Goal: Task Accomplishment & Management: Manage account settings

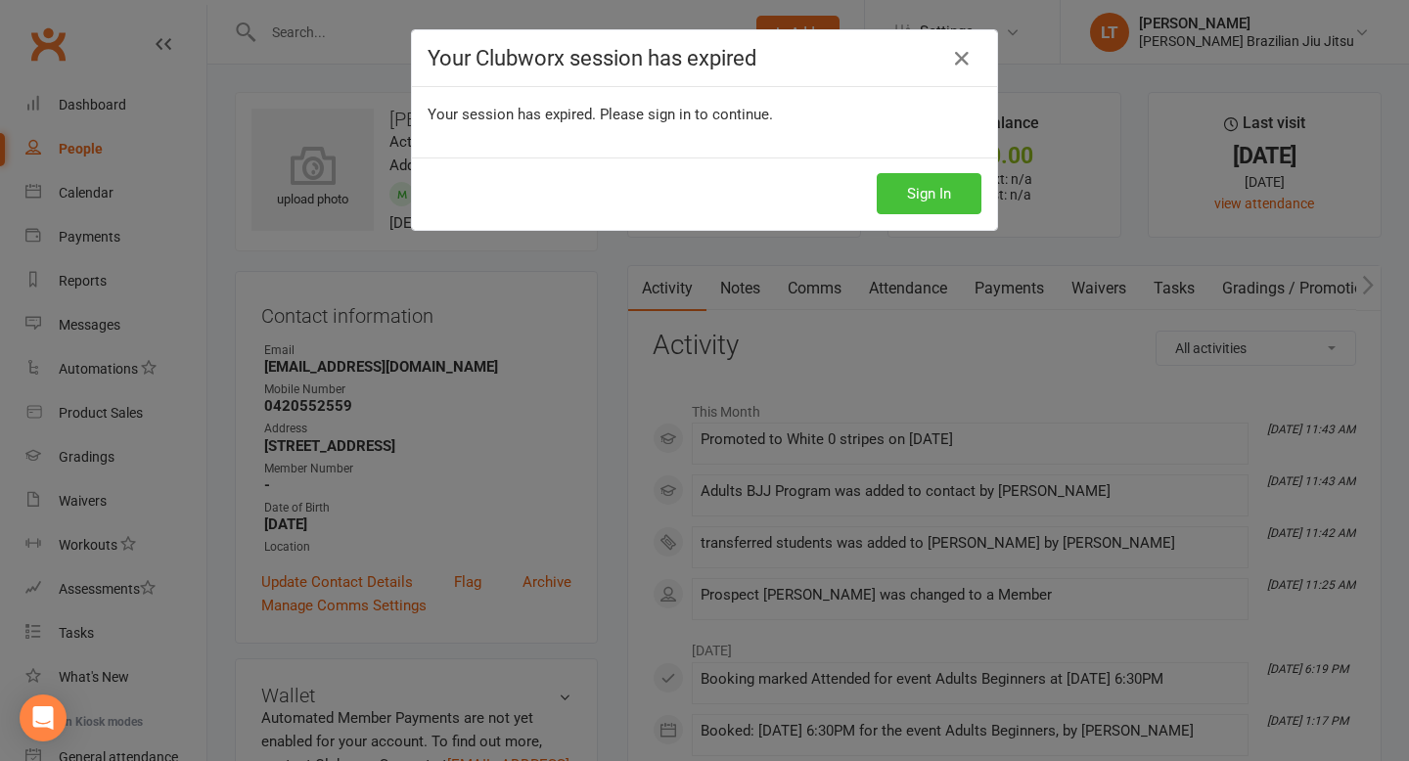
click at [938, 201] on button "Sign In" at bounding box center [929, 193] width 105 height 41
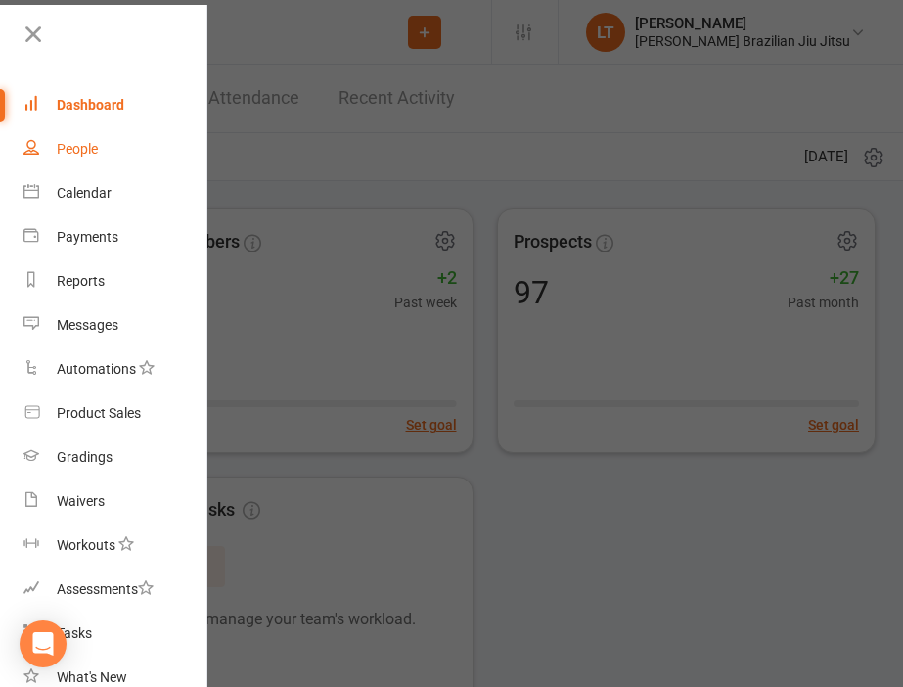
click at [93, 150] on div "People" at bounding box center [77, 149] width 41 height 16
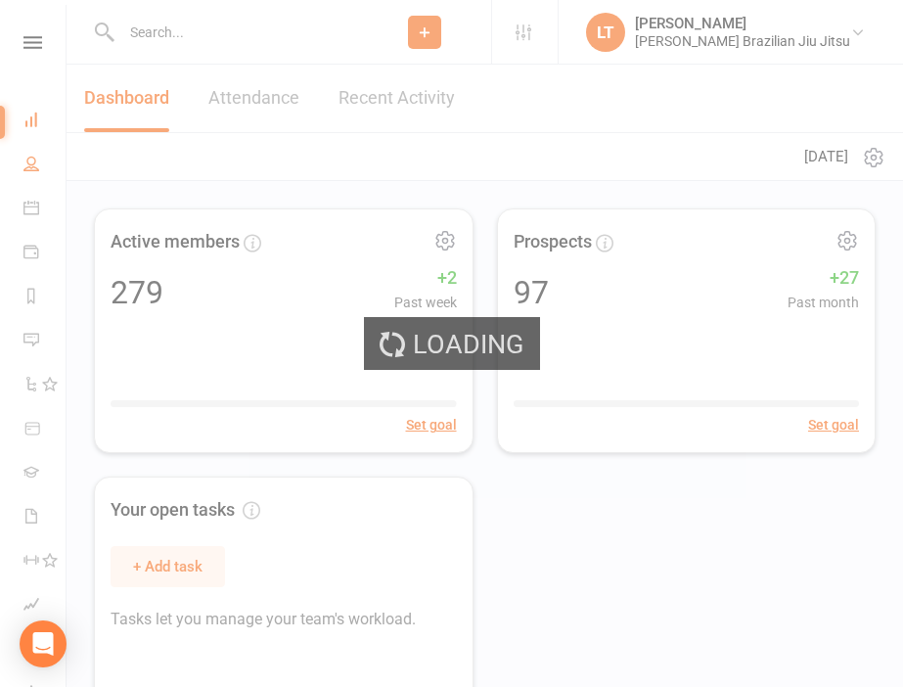
select select "100"
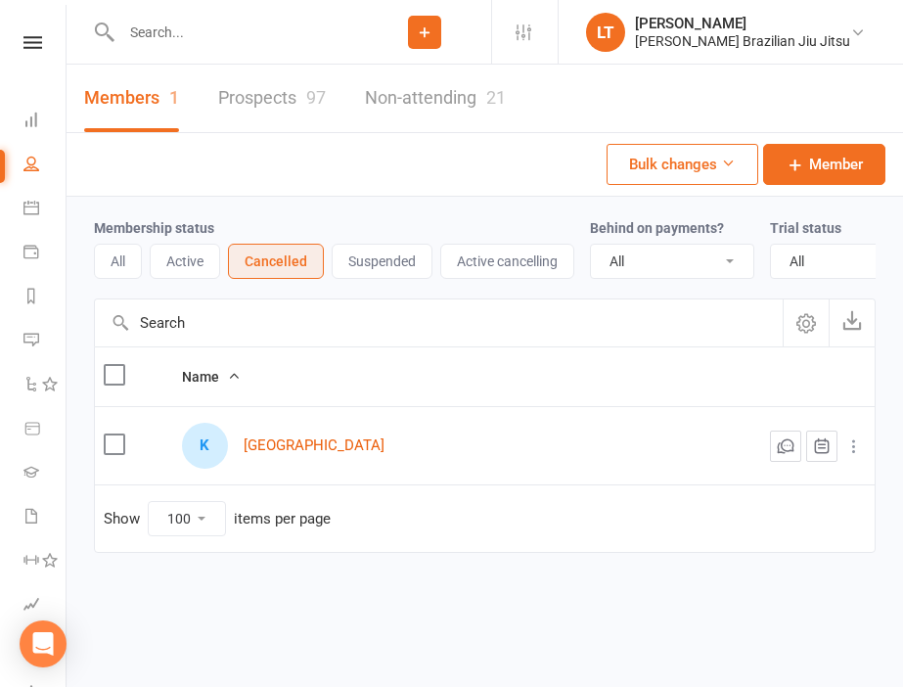
click at [254, 30] on input "text" at bounding box center [236, 32] width 243 height 27
type input "kiran"
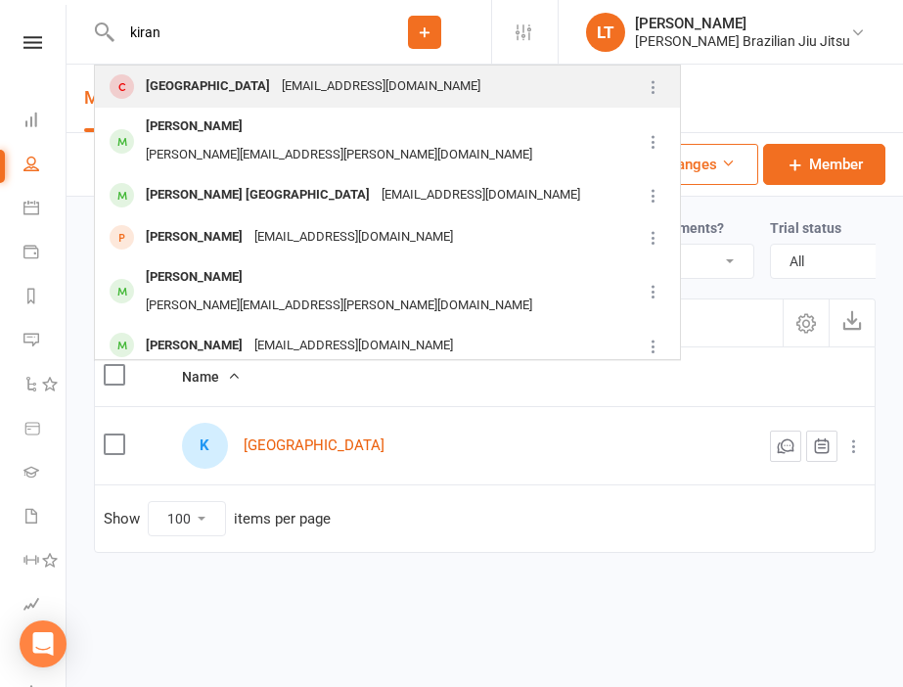
click at [339, 92] on div "Kiran22kiran99@naver.com" at bounding box center [381, 86] width 210 height 28
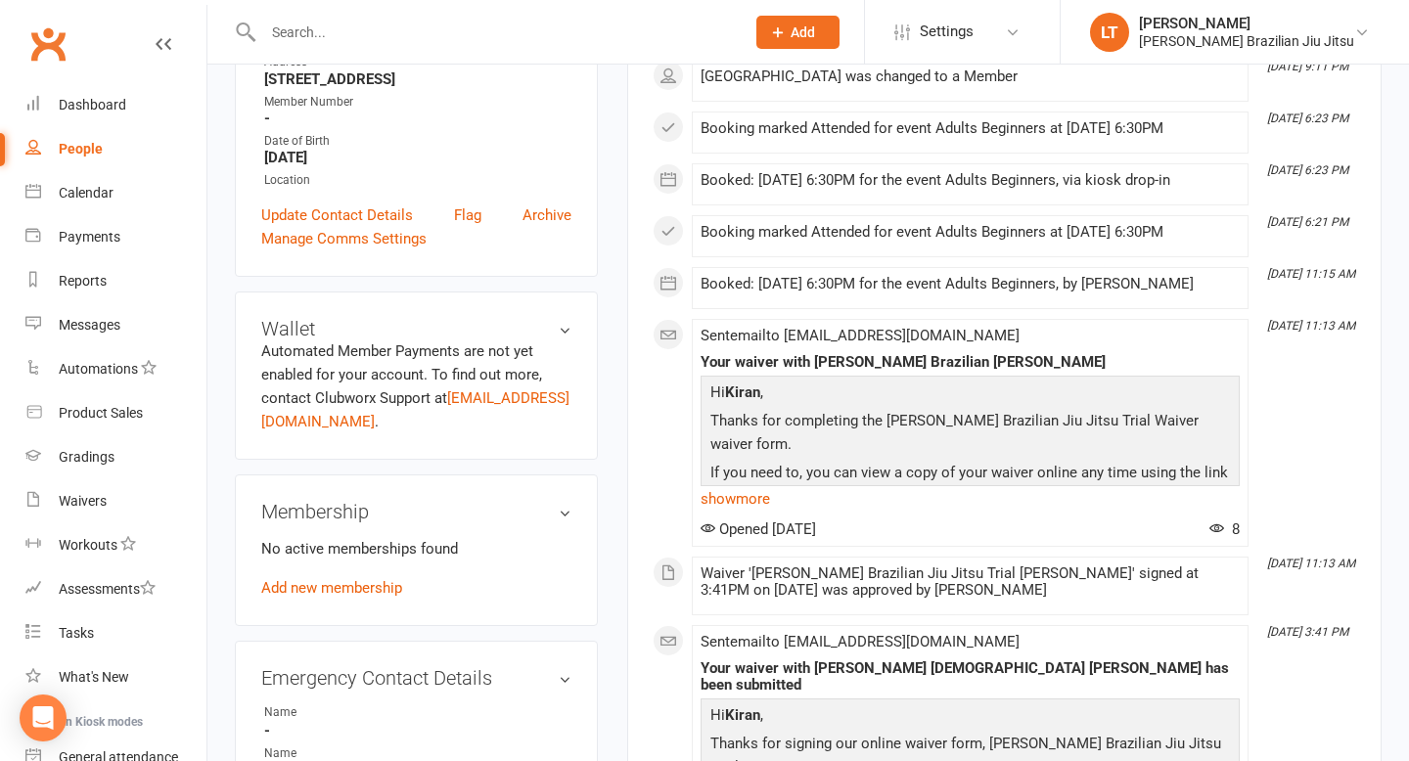
scroll to position [364, 0]
click at [356, 593] on link "Add new membership" at bounding box center [331, 587] width 141 height 18
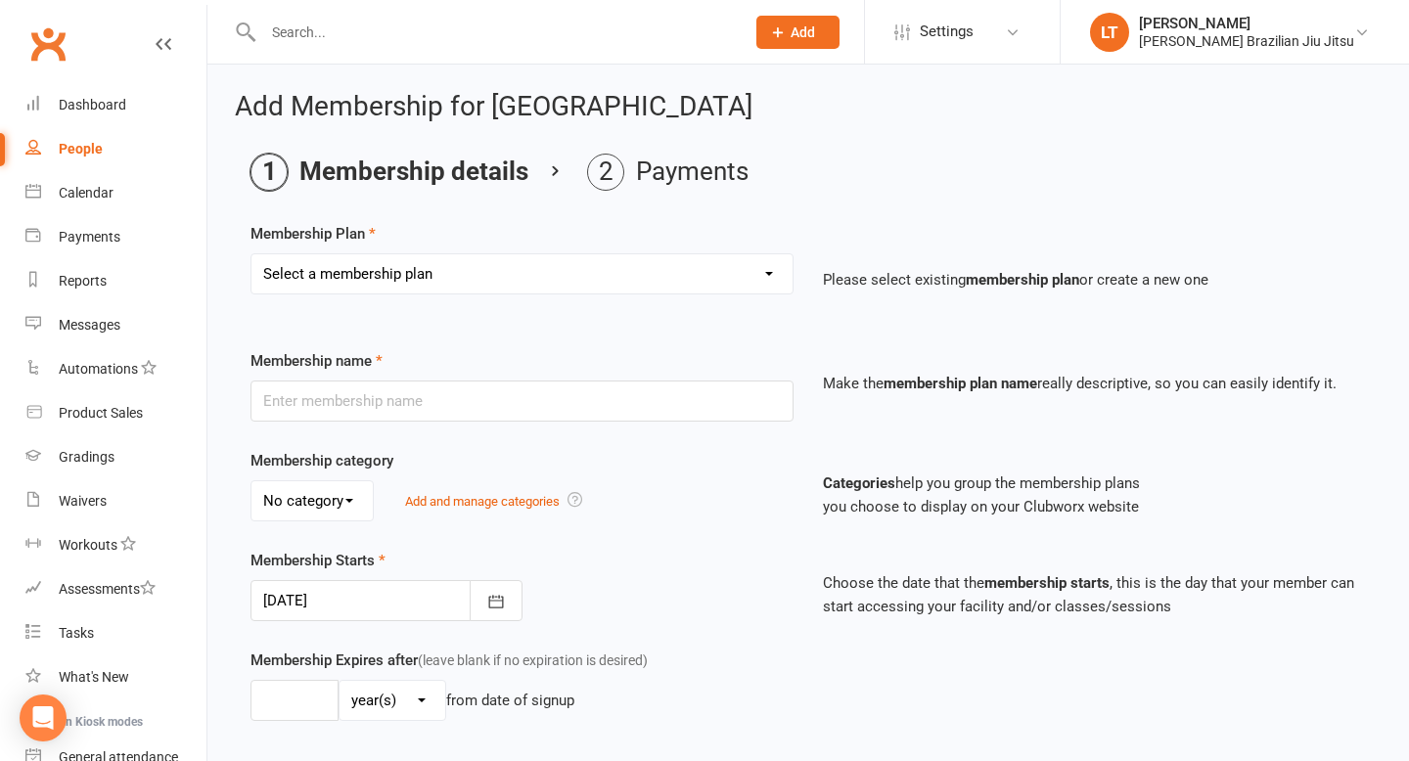
click at [554, 280] on select "Select a membership plan Create new Membership Plan transferred students" at bounding box center [522, 273] width 541 height 39
select select "1"
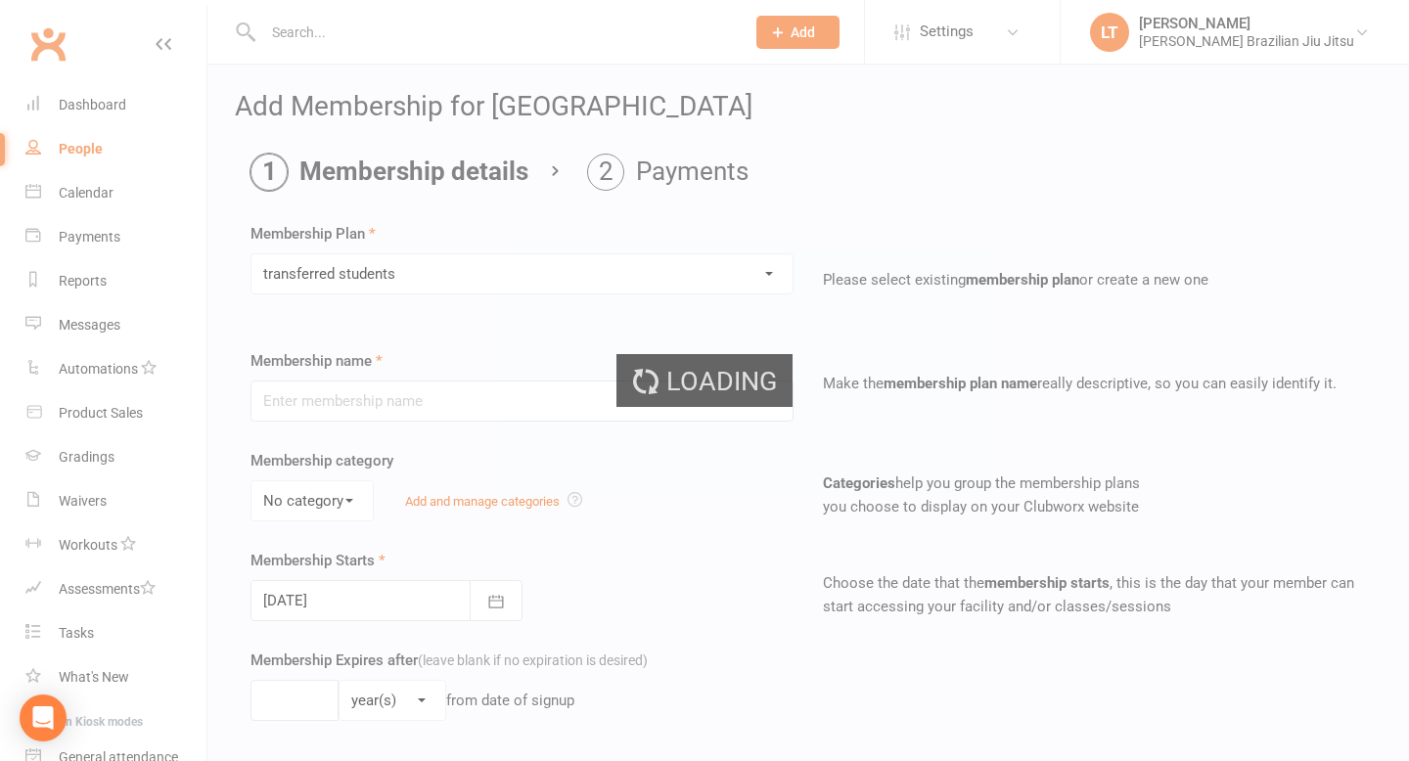
type input "transferred students"
select select "0"
type input "0"
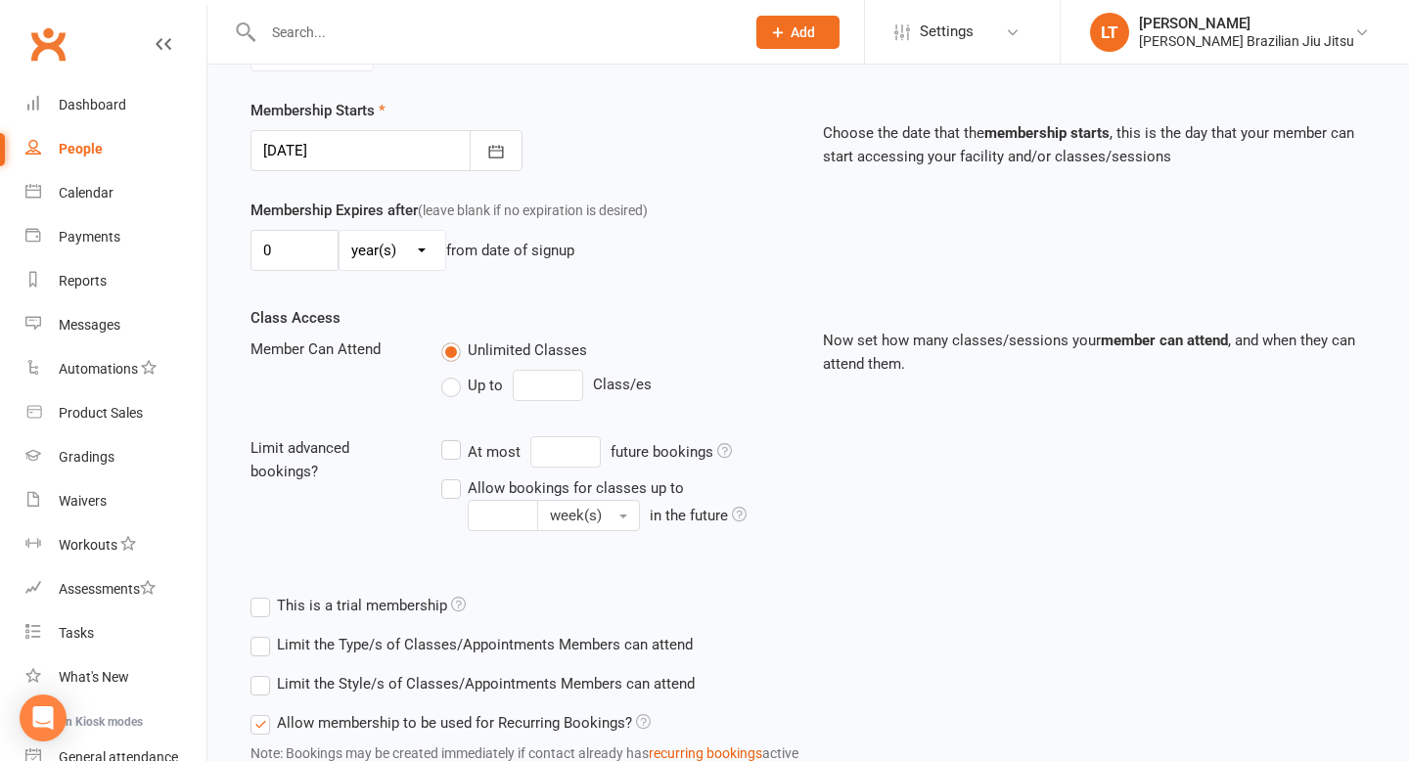
scroll to position [597, 0]
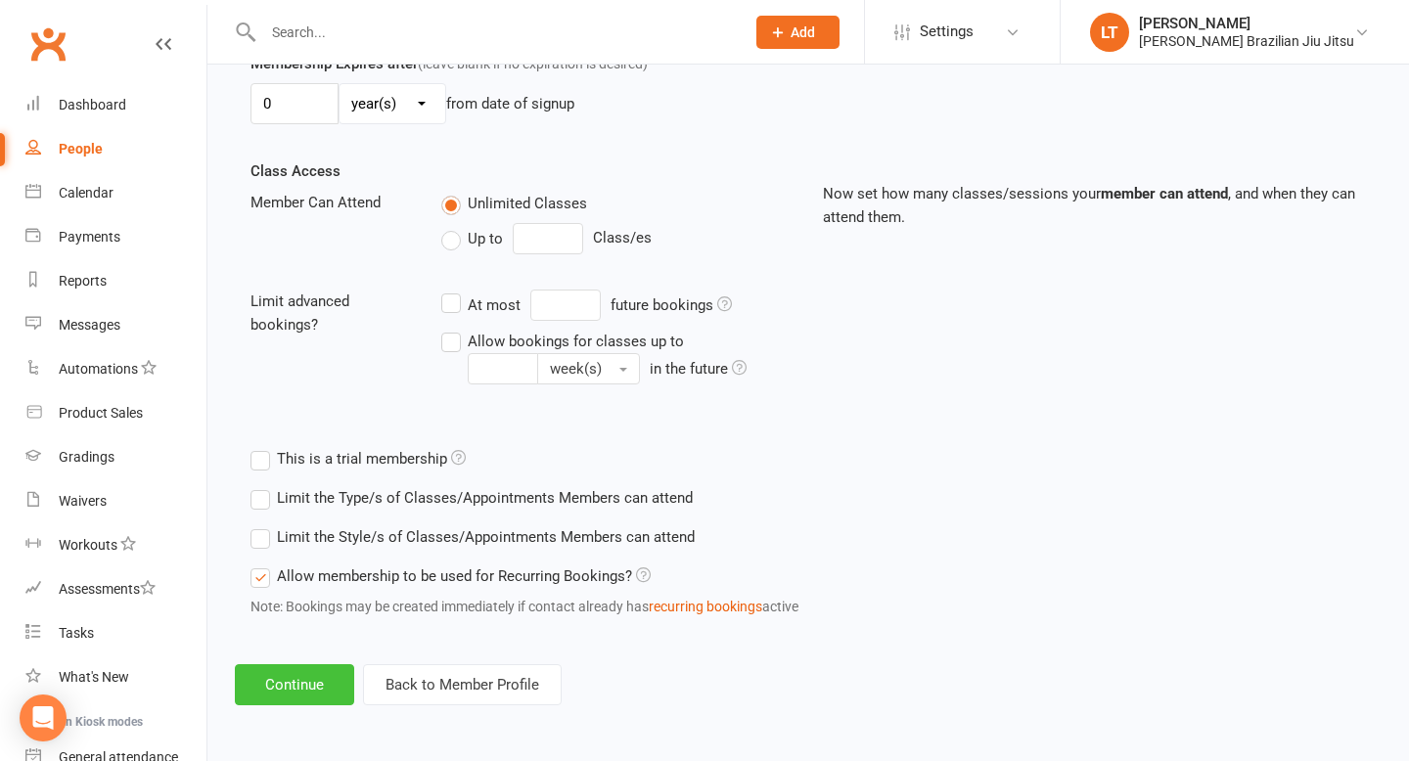
click at [313, 686] on button "Continue" at bounding box center [294, 685] width 119 height 41
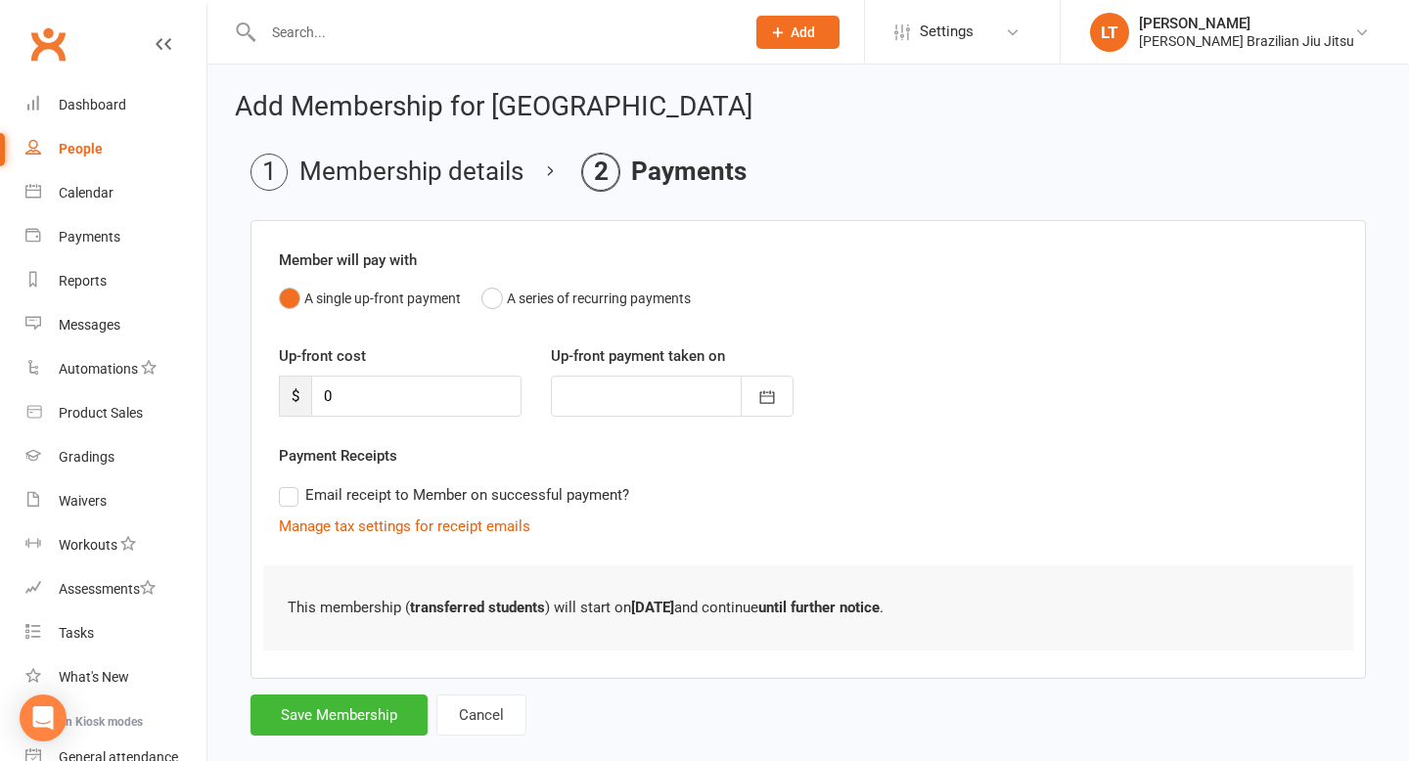
scroll to position [34, 0]
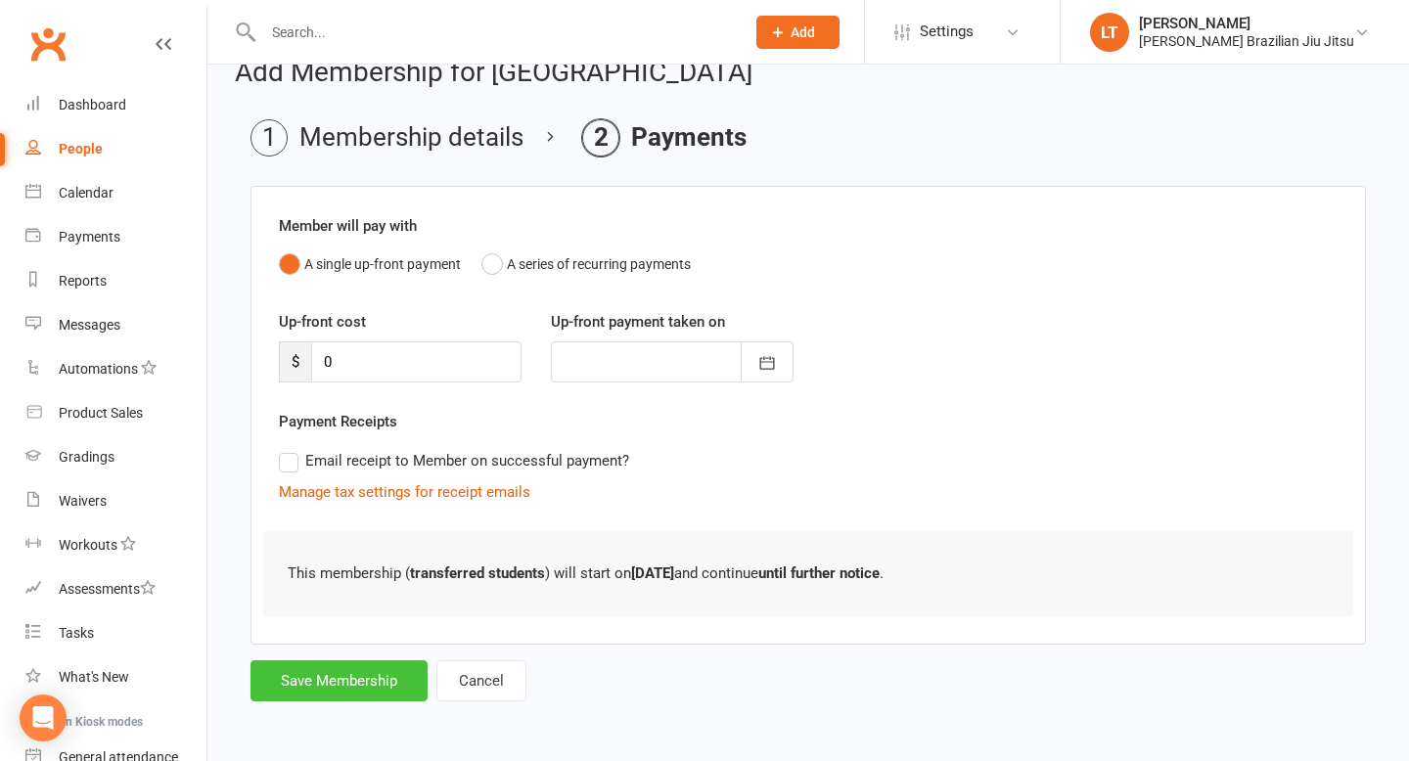
click at [357, 674] on button "Save Membership" at bounding box center [339, 681] width 177 height 41
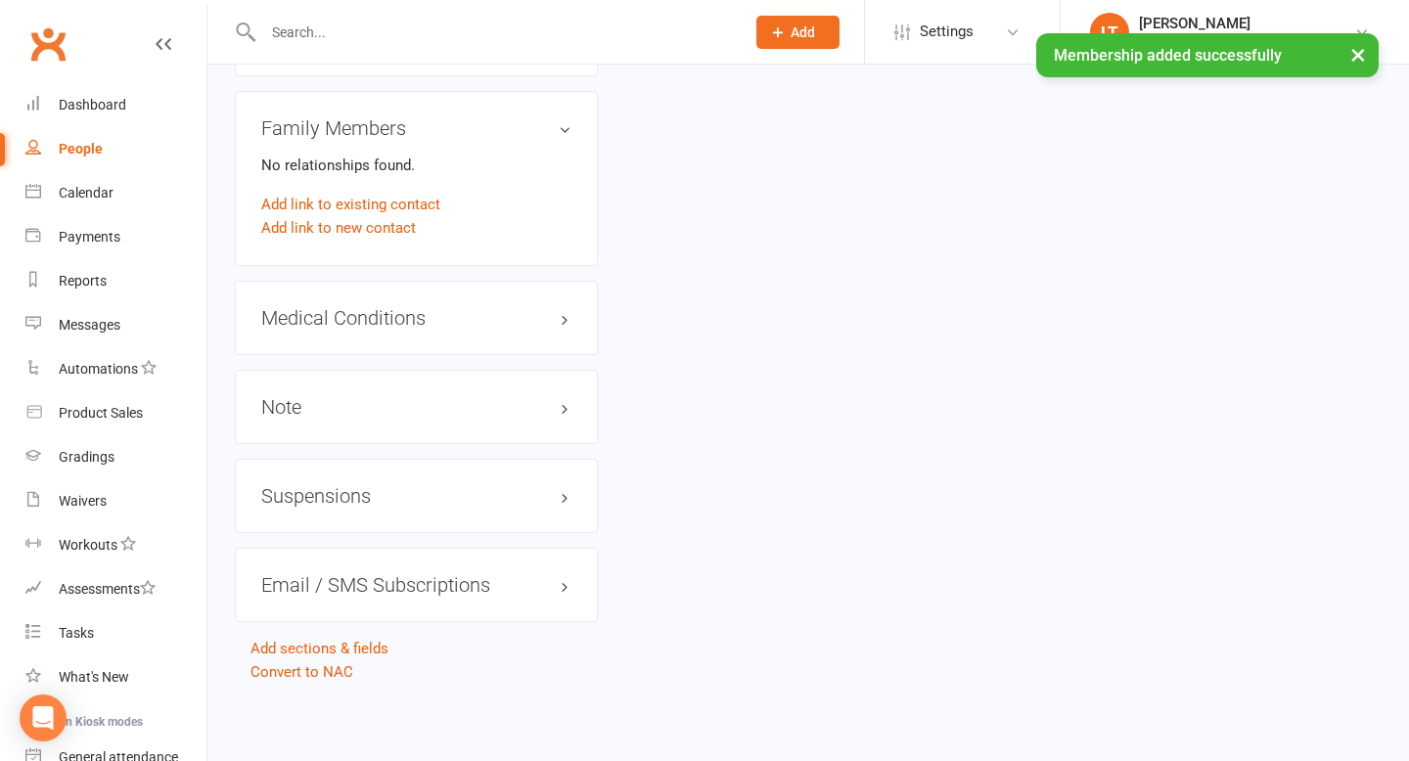
scroll to position [1699, 0]
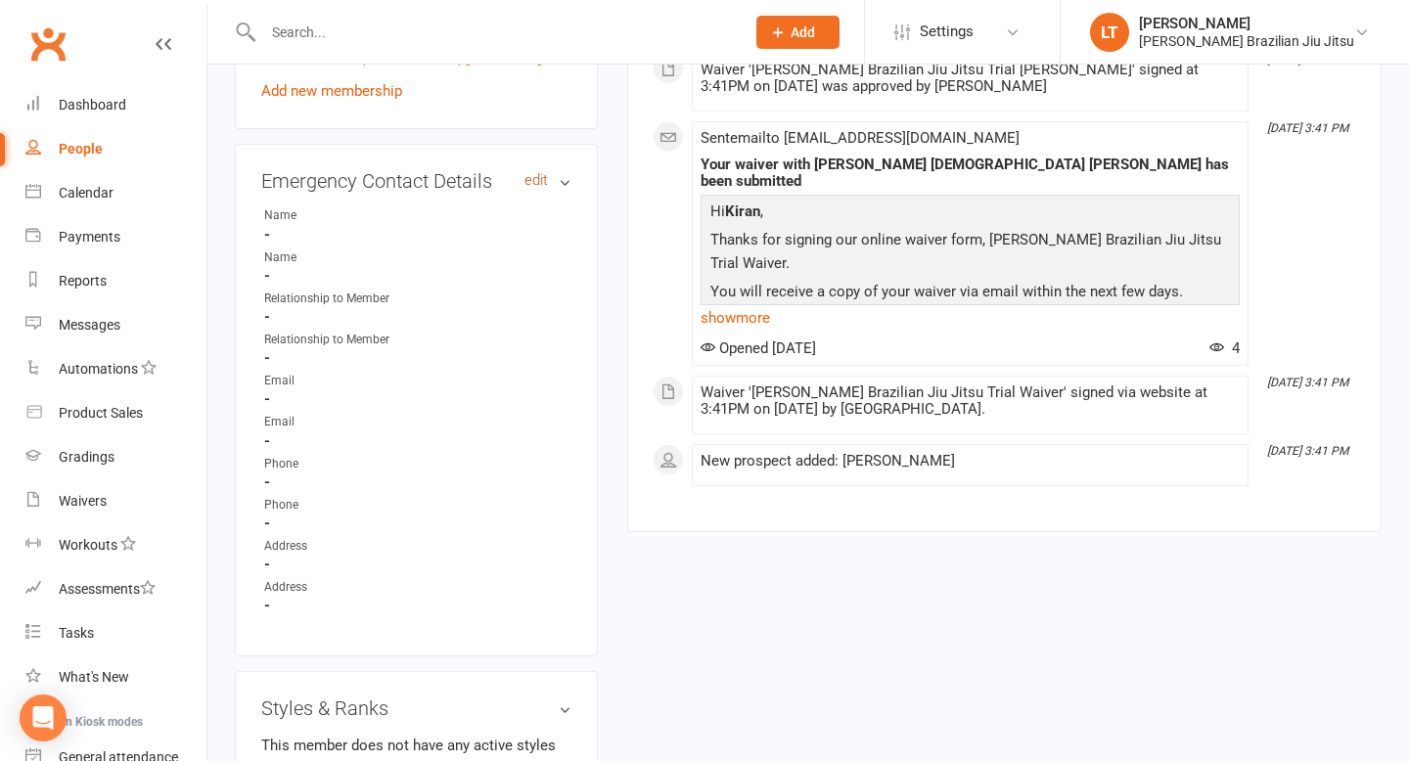
click at [535, 189] on link "edit" at bounding box center [536, 180] width 23 height 17
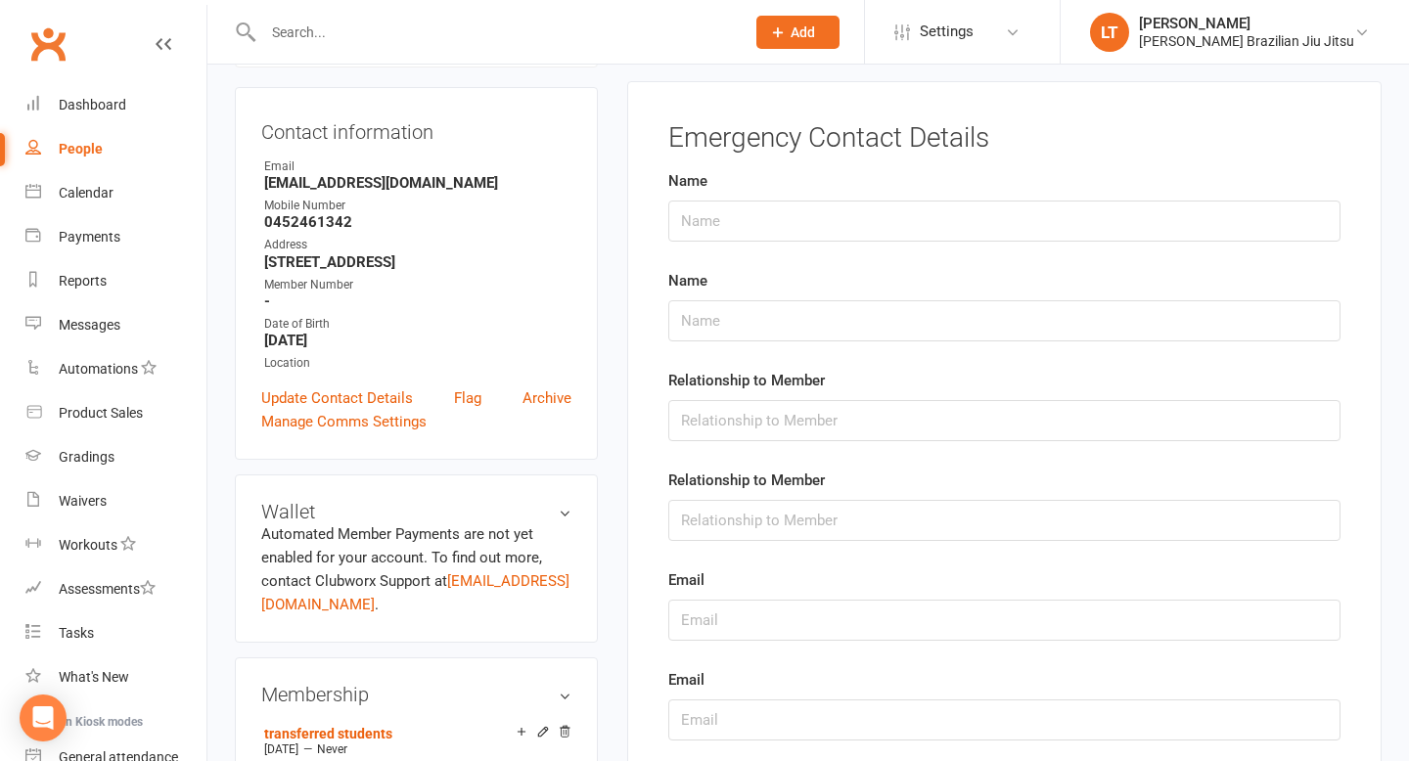
scroll to position [167, 0]
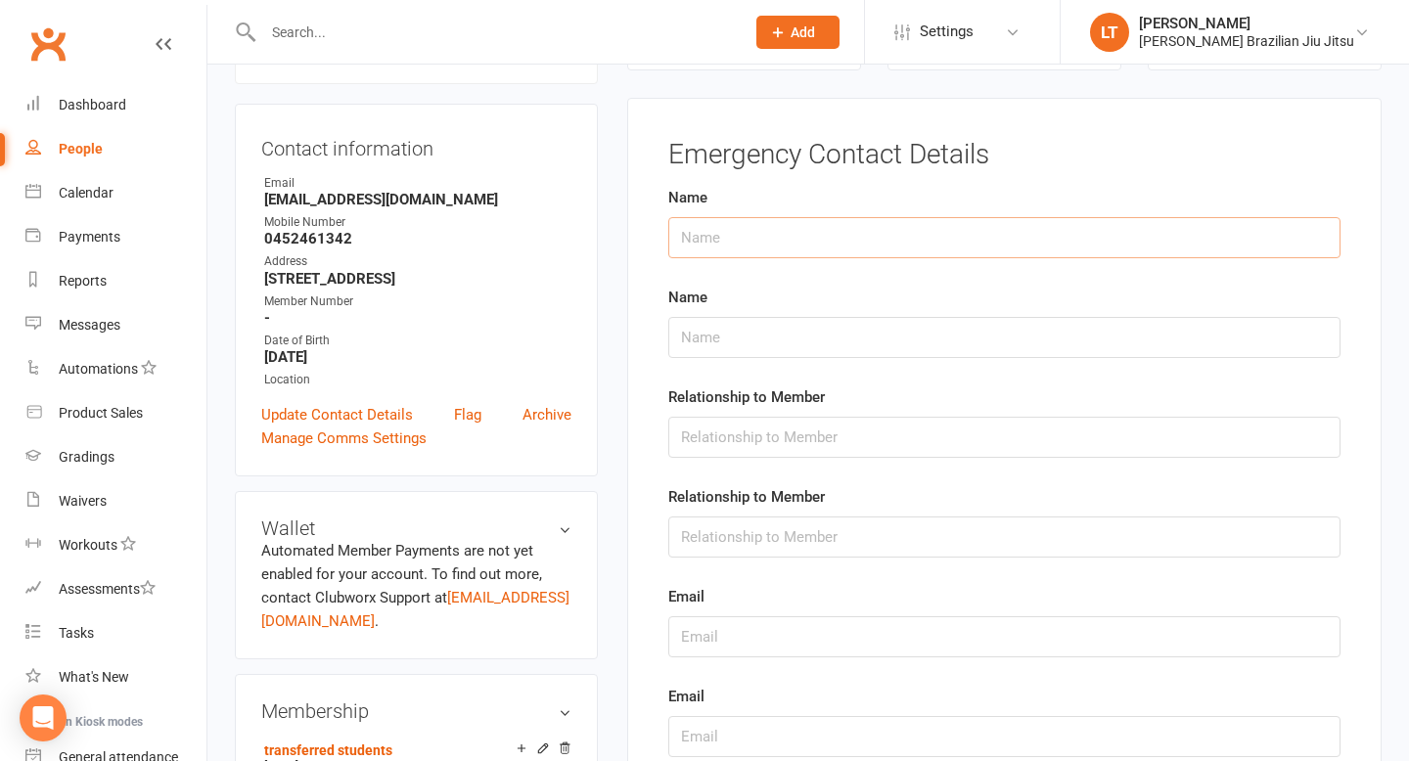
click at [762, 240] on input "text" at bounding box center [1004, 237] width 672 height 41
type input "Alice Wang"
click at [751, 446] on input "text" at bounding box center [1004, 437] width 672 height 41
type input "Friend"
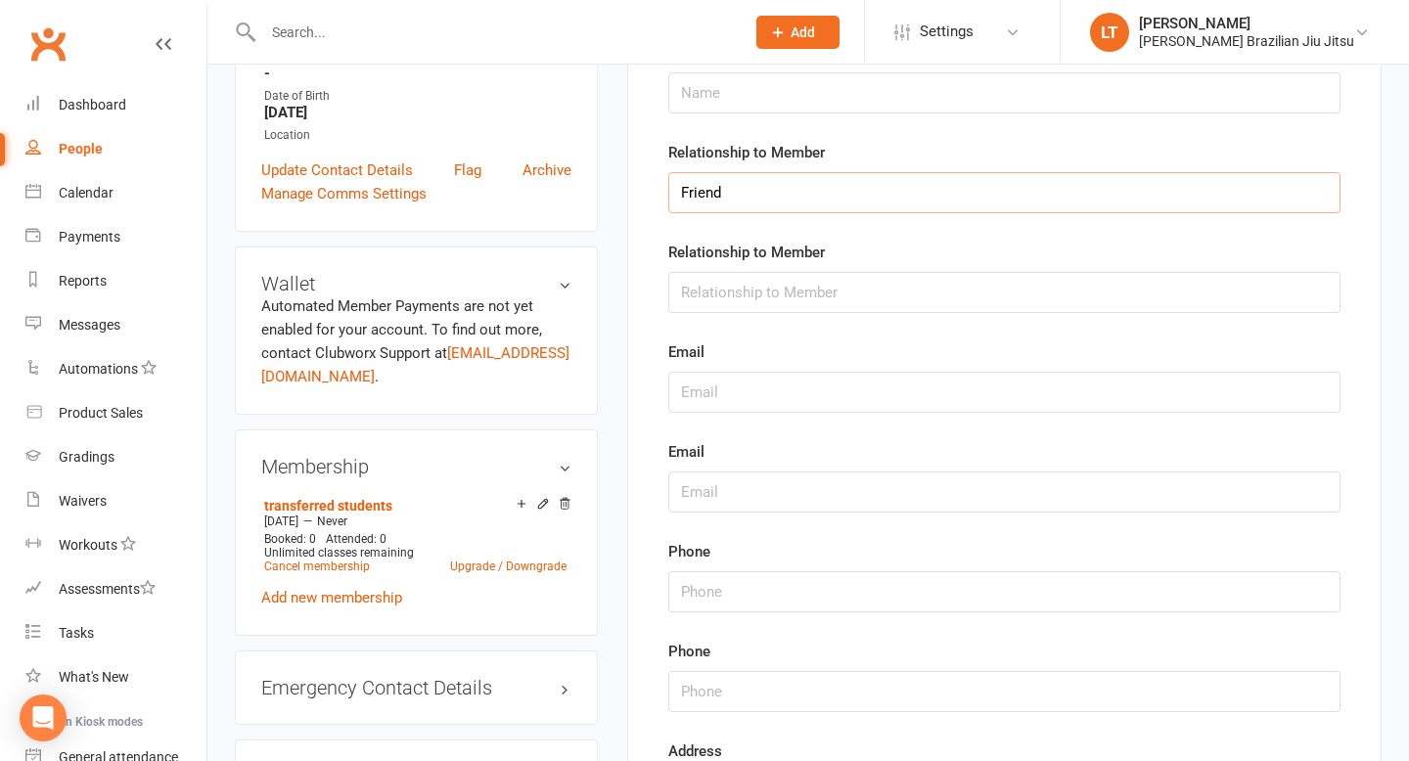
scroll to position [467, 0]
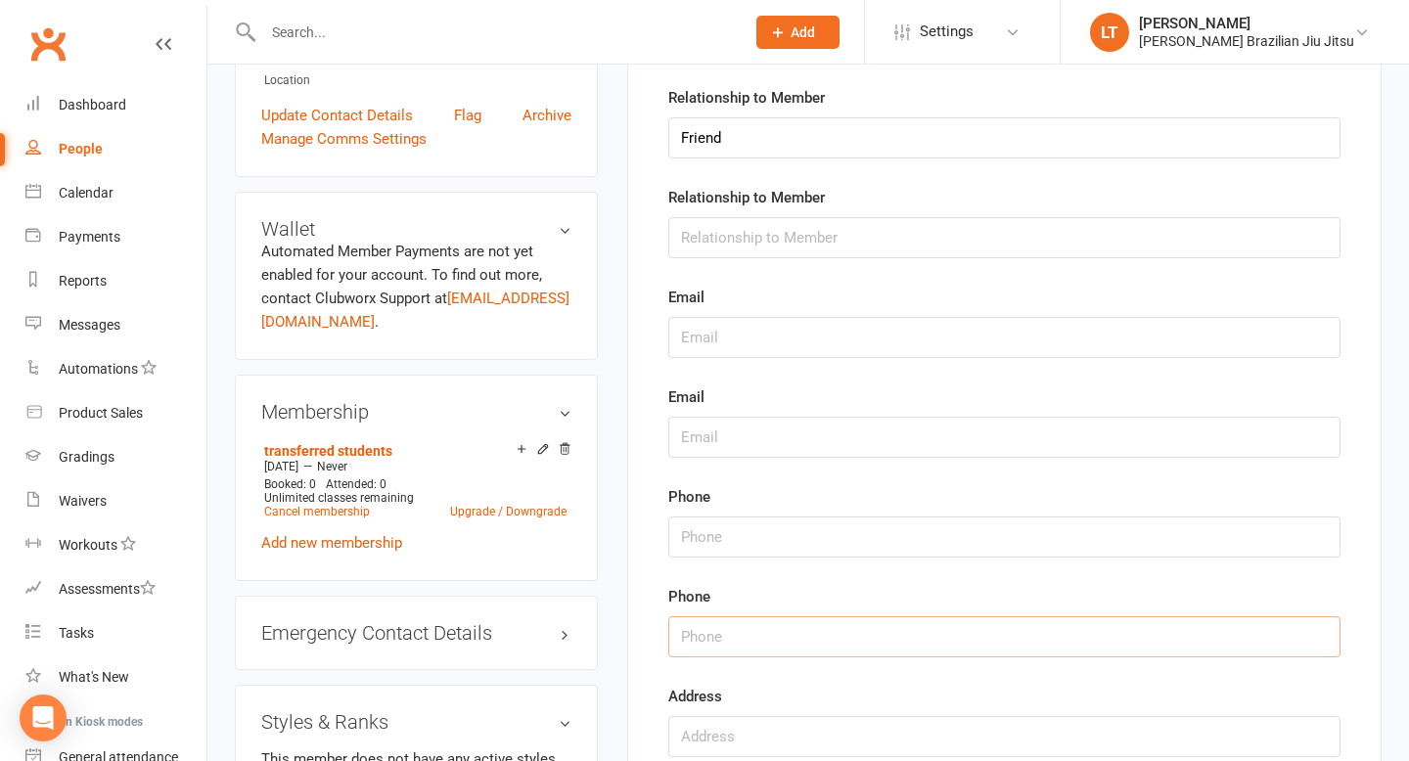
click at [790, 637] on input "string" at bounding box center [1004, 637] width 672 height 41
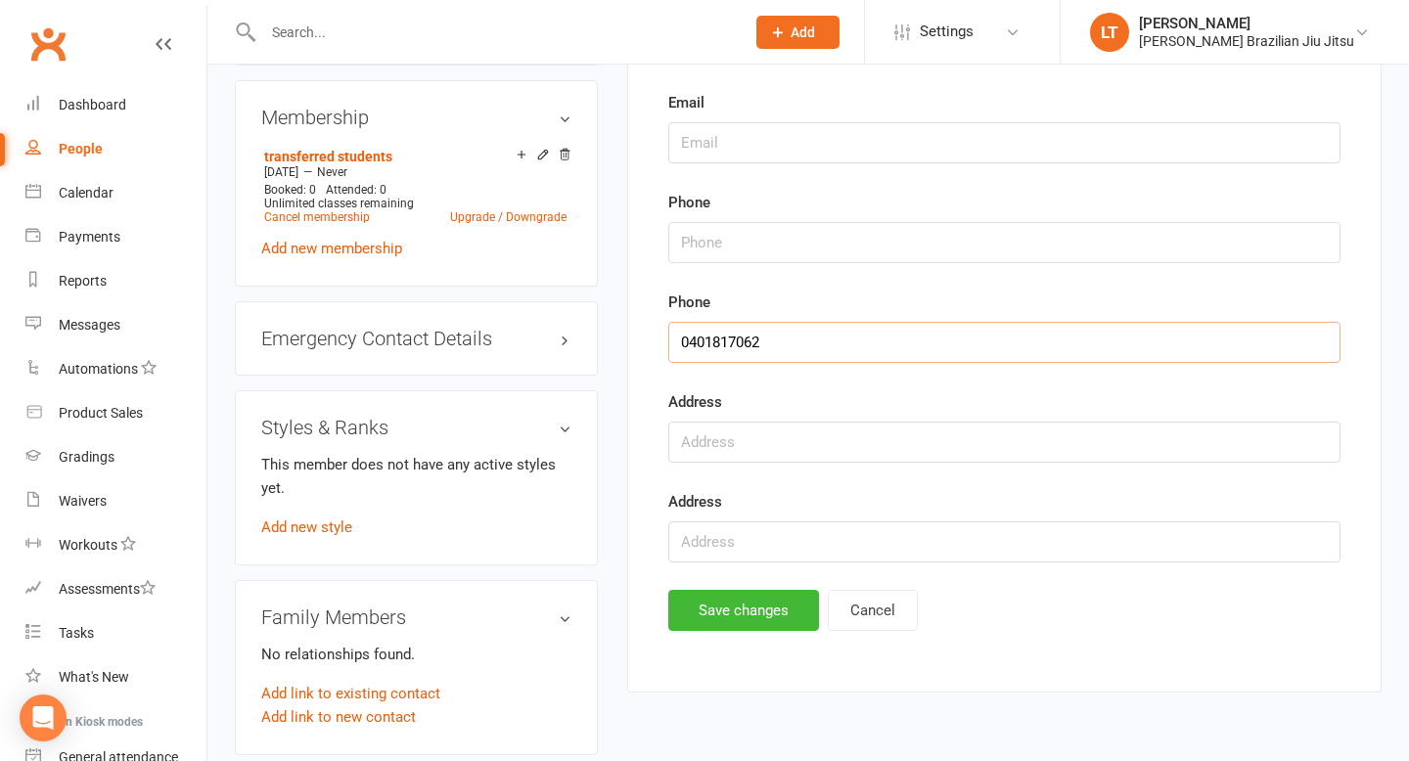
scroll to position [791, 0]
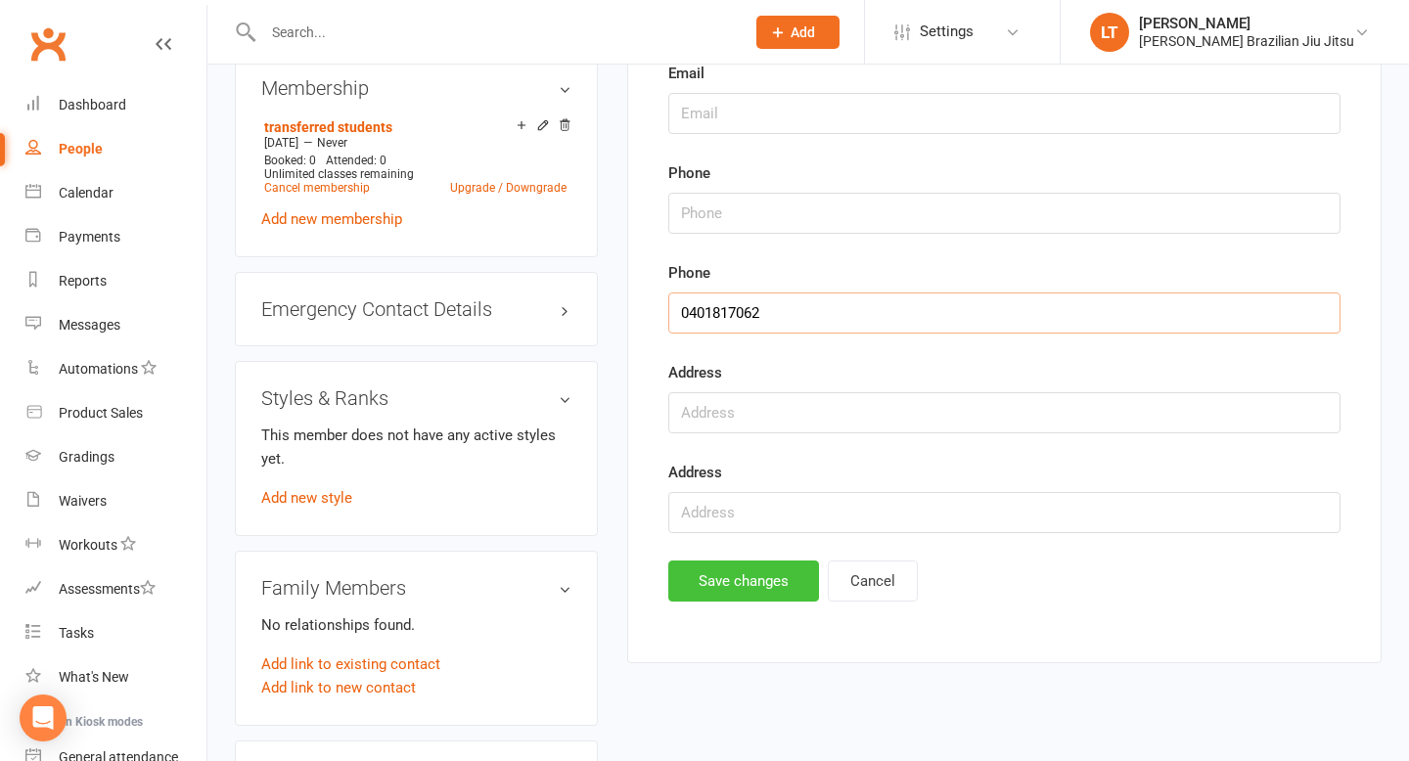
type input "0401817062"
click at [772, 580] on button "Save changes" at bounding box center [743, 581] width 151 height 41
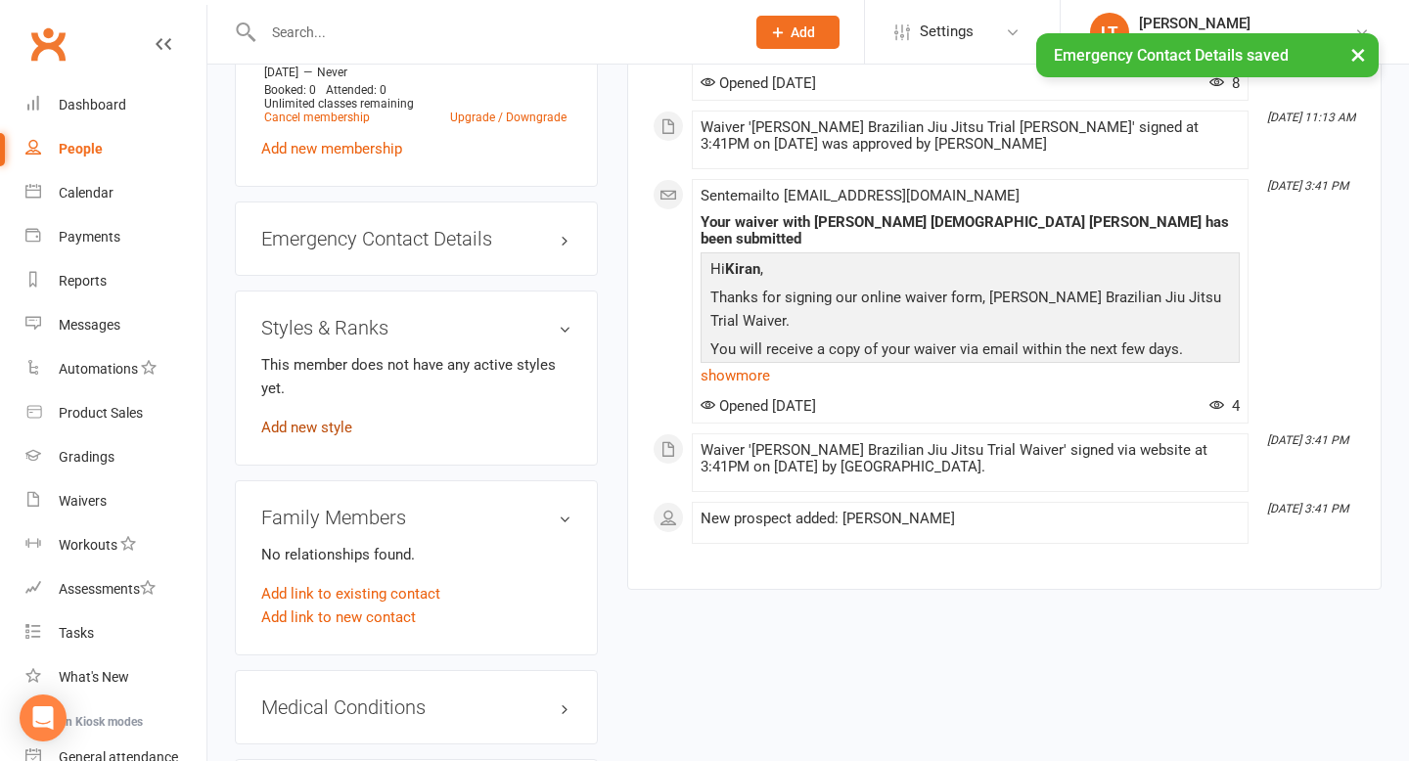
click at [336, 436] on link "Add new style" at bounding box center [306, 428] width 91 height 18
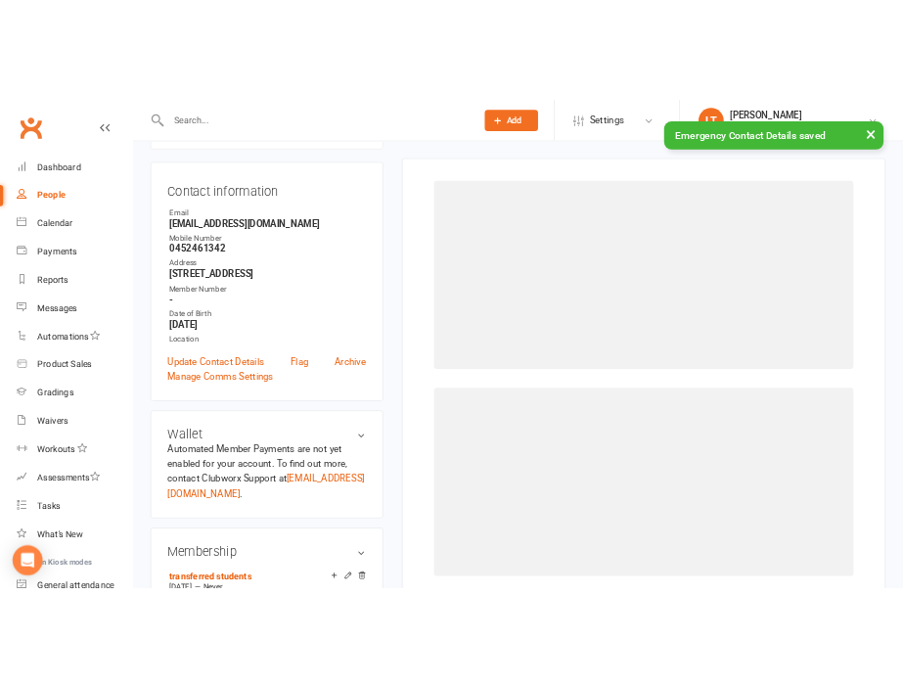
scroll to position [167, 0]
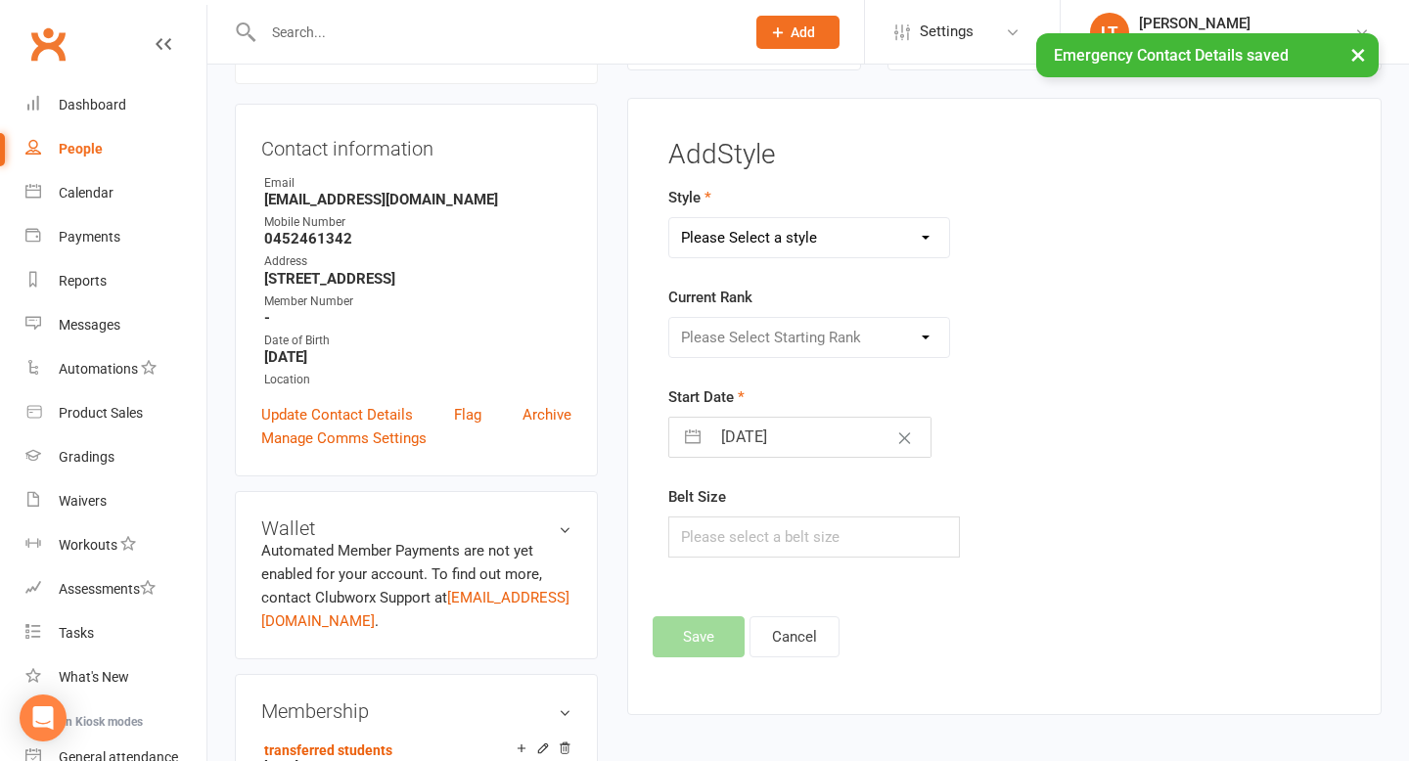
click at [812, 249] on select "Please Select a style Adults BJJ Program Kids BJJ Program" at bounding box center [809, 237] width 281 height 39
select select "3572"
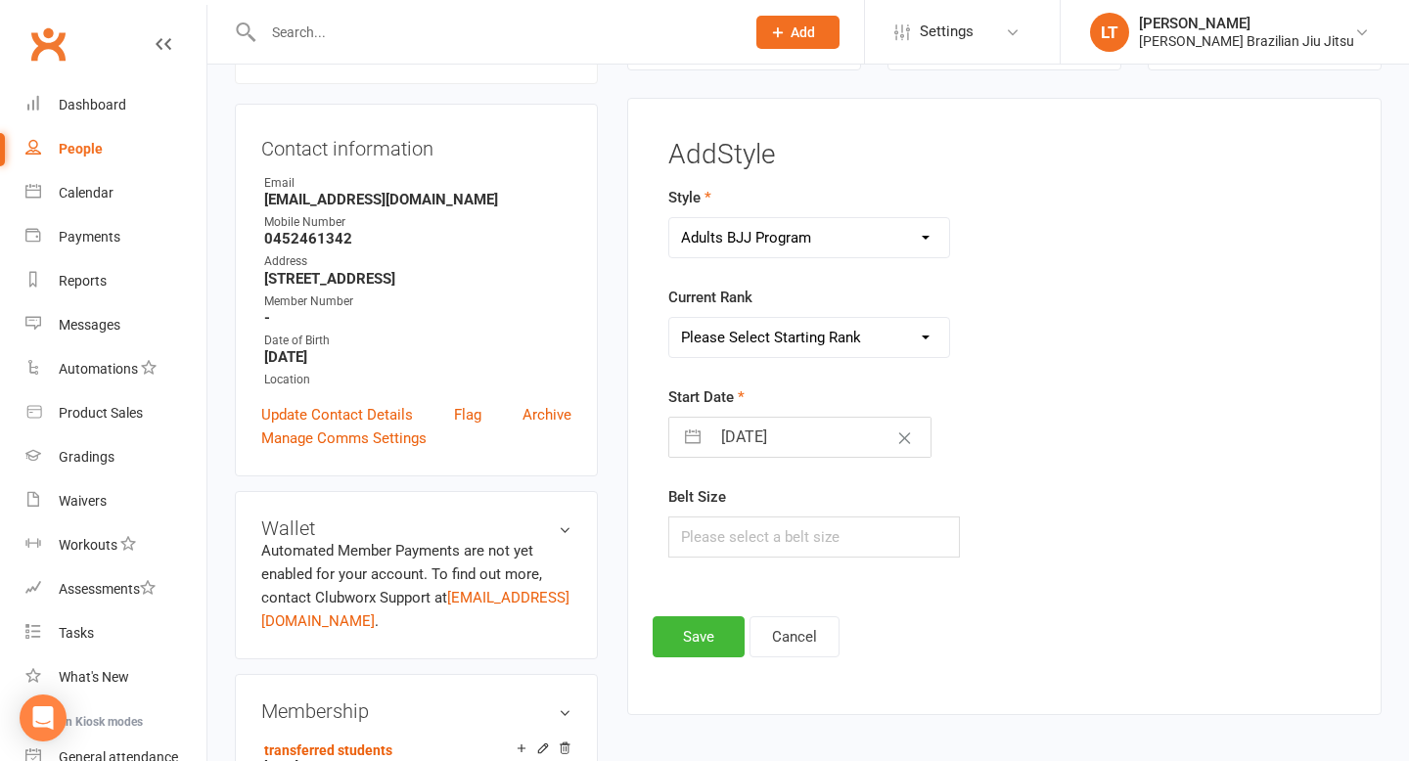
click at [803, 332] on select "Please Select Starting Rank White 0 stripes White 1 stripe White 2 stripes Whit…" at bounding box center [809, 337] width 281 height 39
select select "42292"
click at [694, 631] on button "Save" at bounding box center [699, 637] width 92 height 41
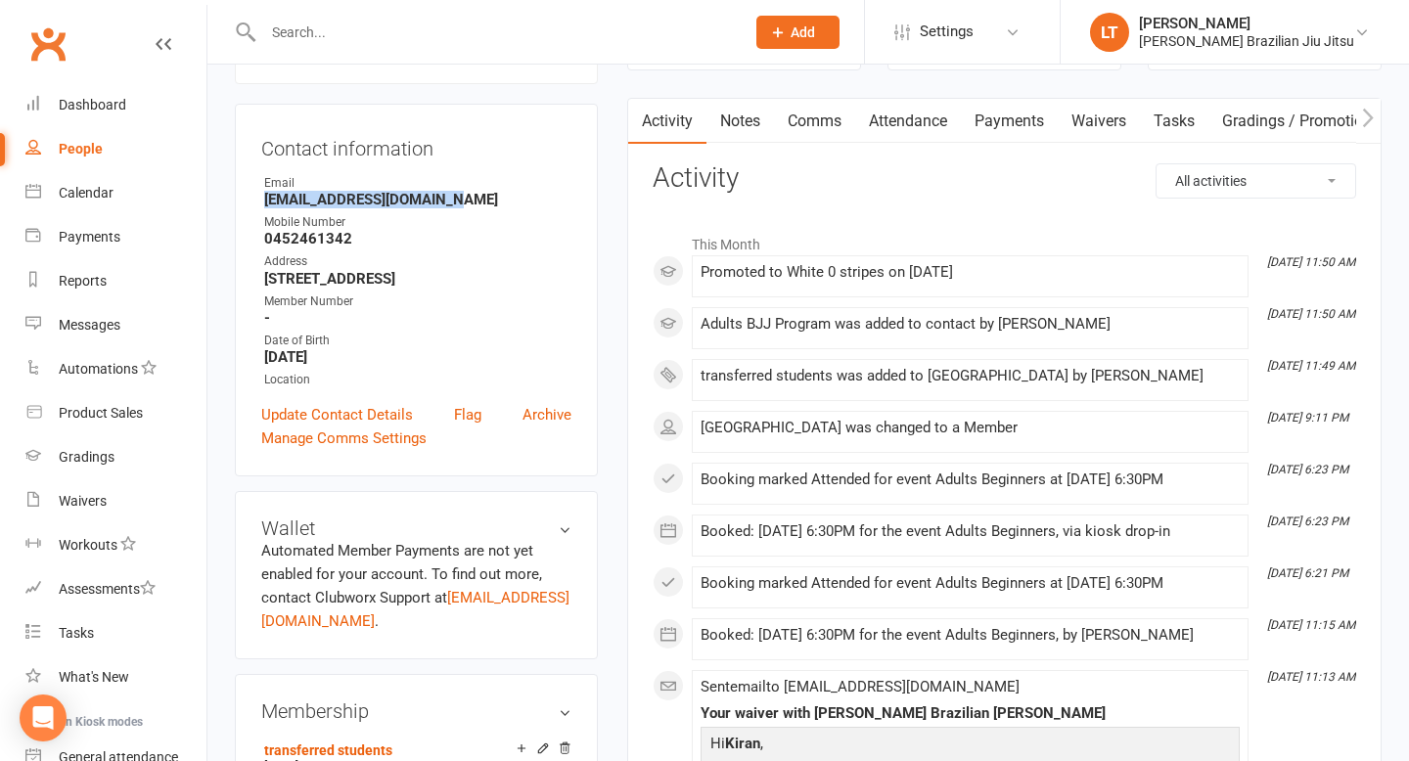
drag, startPoint x: 454, startPoint y: 199, endPoint x: 265, endPoint y: 196, distance: 188.9
click at [265, 196] on strong "Kiran22kiran99@naver.com" at bounding box center [417, 200] width 307 height 18
copy strong "Kiran22kiran99@naver.com"
